Goal: Navigation & Orientation: Find specific page/section

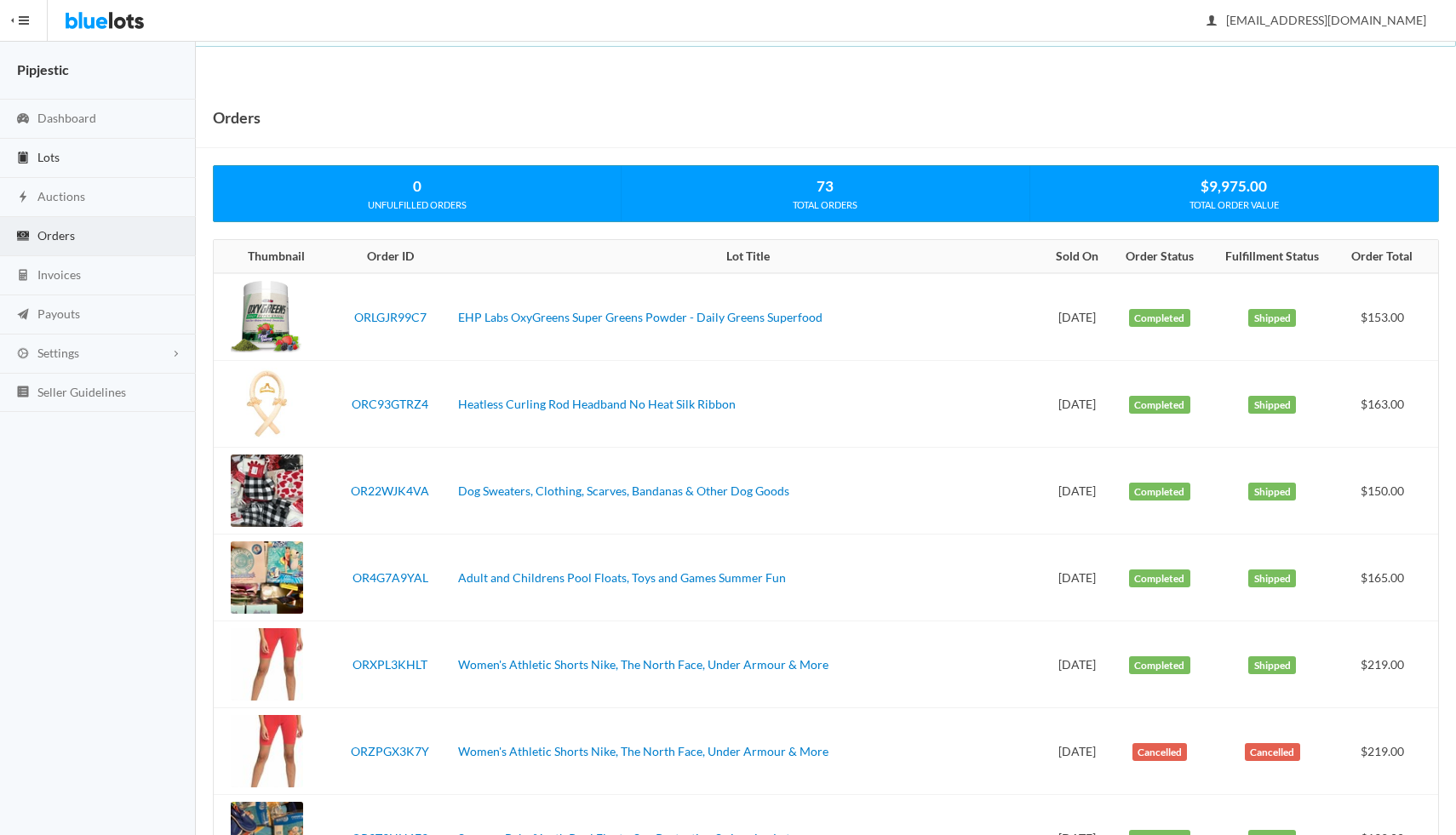
click at [128, 169] on link "Lots" at bounding box center [98, 158] width 196 height 39
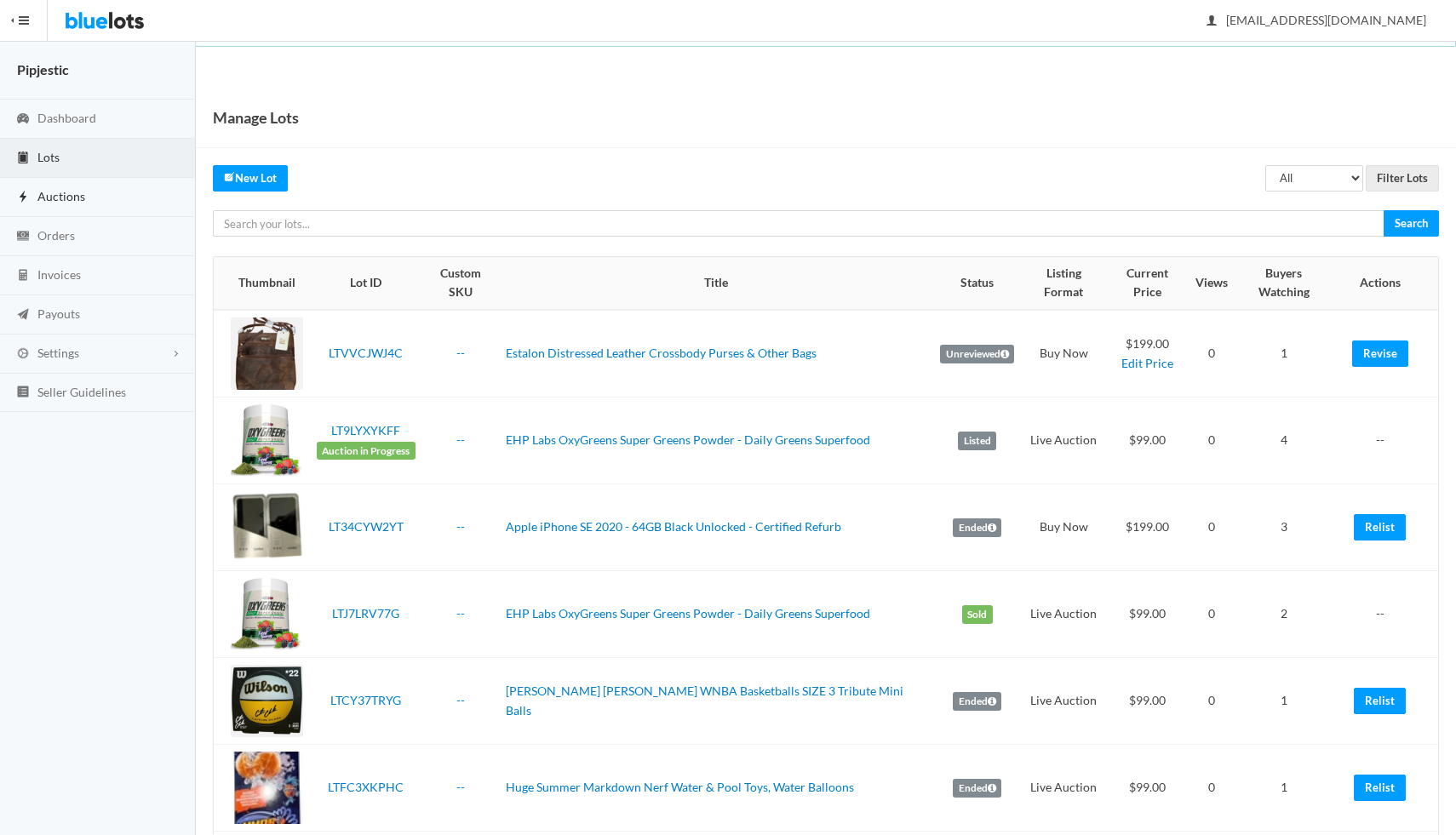
click at [110, 197] on link "Auctions" at bounding box center [98, 197] width 196 height 39
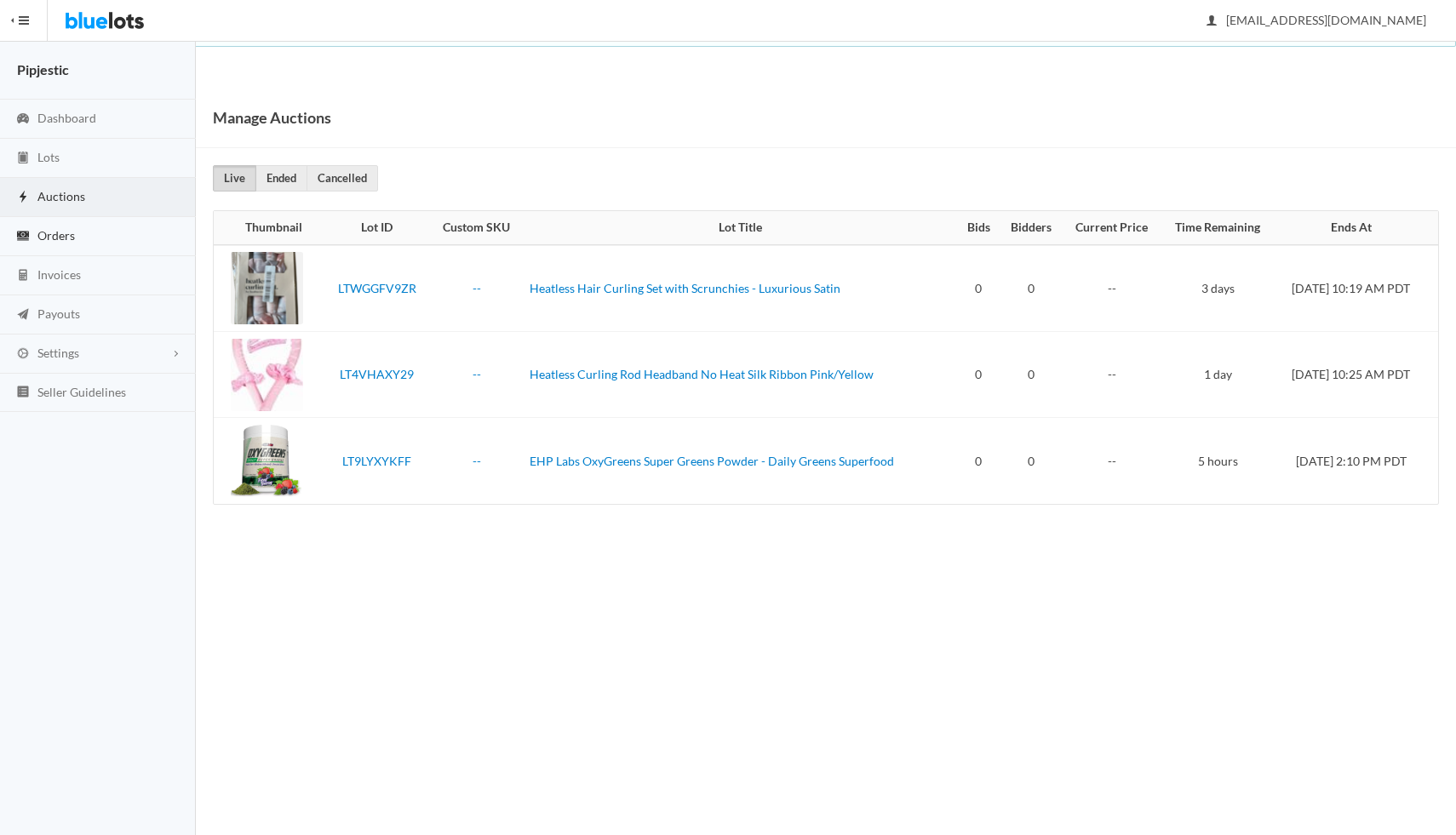
click at [86, 231] on link "Orders" at bounding box center [98, 237] width 196 height 39
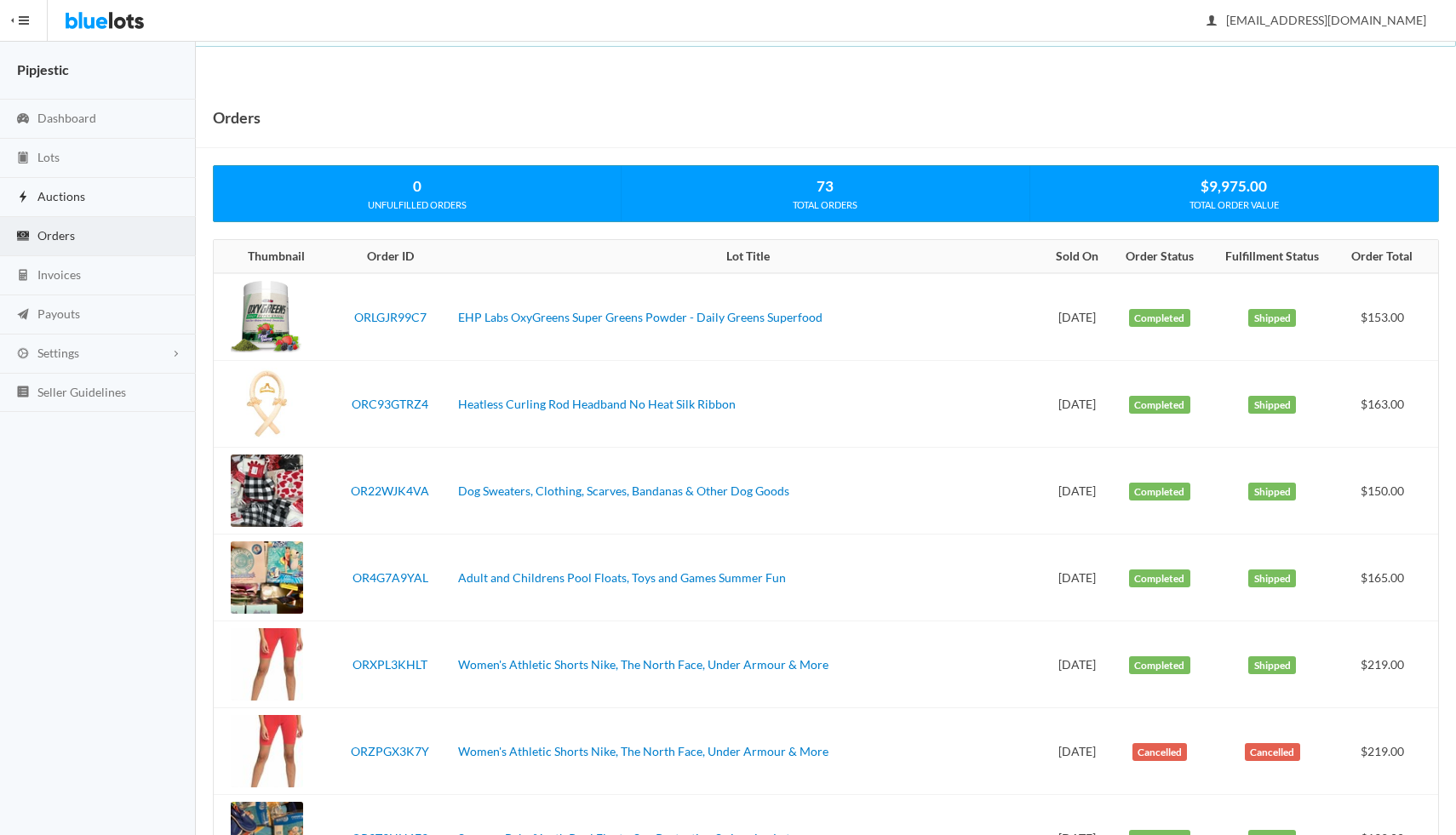
click at [73, 198] on span "Auctions" at bounding box center [60, 196] width 48 height 15
